Goal: Information Seeking & Learning: Understand process/instructions

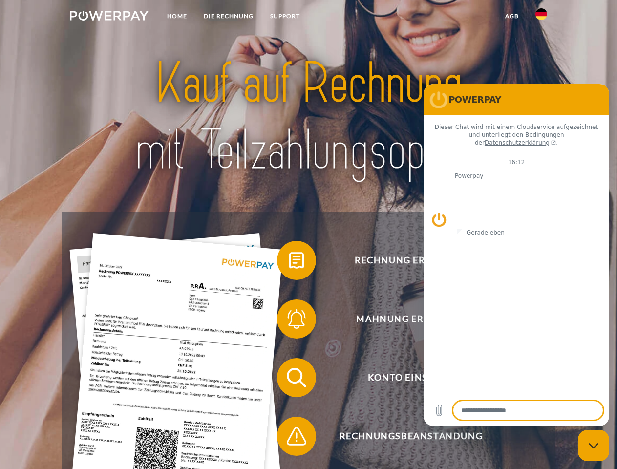
click at [109, 17] on img at bounding box center [109, 16] width 79 height 10
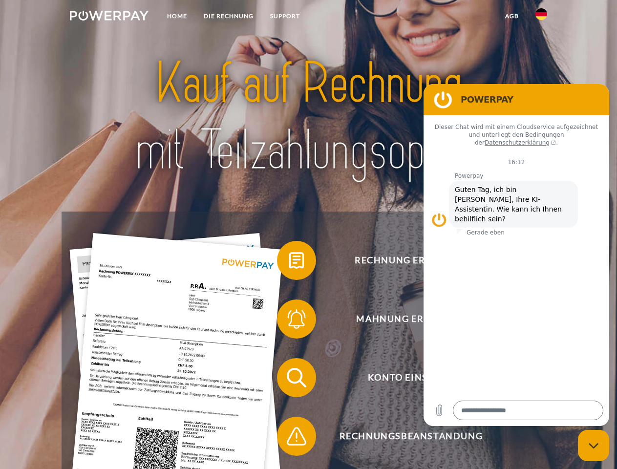
click at [541, 17] on img at bounding box center [542, 14] width 12 height 12
click at [512, 16] on link "agb" at bounding box center [512, 16] width 30 height 18
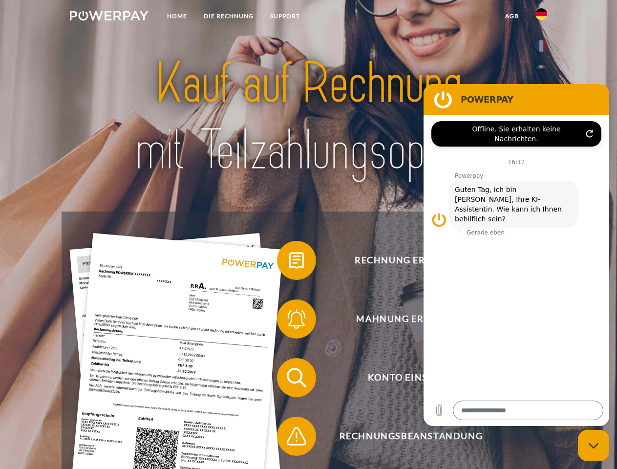
click at [289, 262] on span at bounding box center [282, 260] width 49 height 49
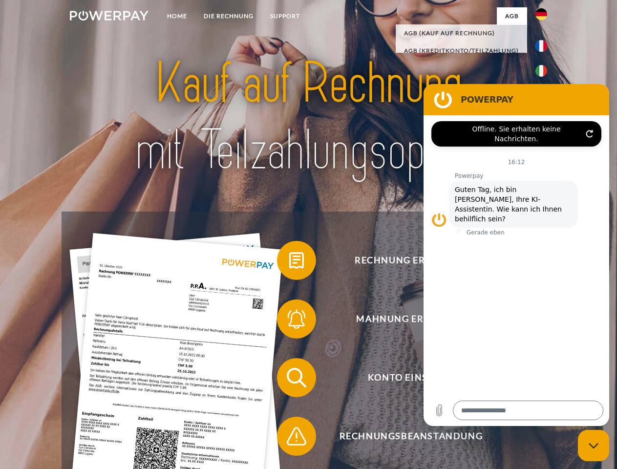
click at [289, 321] on span at bounding box center [282, 319] width 49 height 49
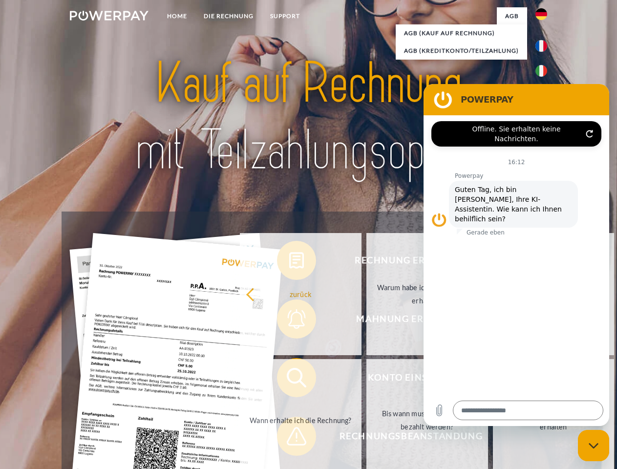
click at [366, 380] on link "Bis wann muss die Rechnung bezahlt werden?" at bounding box center [427, 420] width 122 height 122
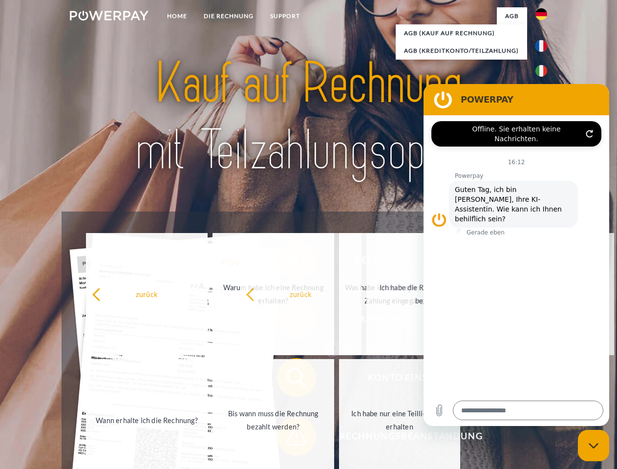
click at [289, 438] on span at bounding box center [282, 436] width 49 height 49
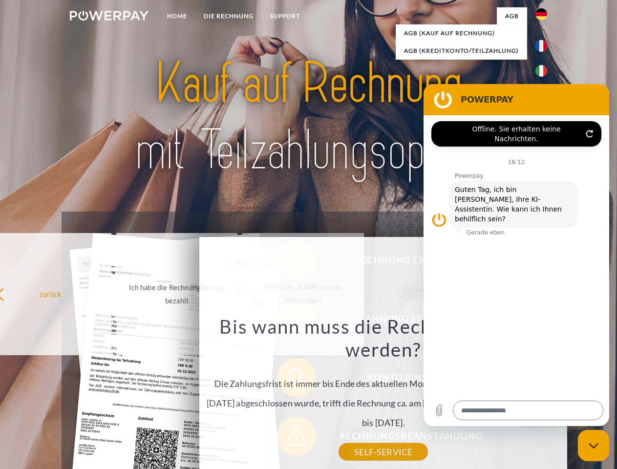
click at [594, 446] on icon "Messaging-Fenster schließen" at bounding box center [594, 446] width 10 height 6
type textarea "*"
